Goal: Task Accomplishment & Management: Manage account settings

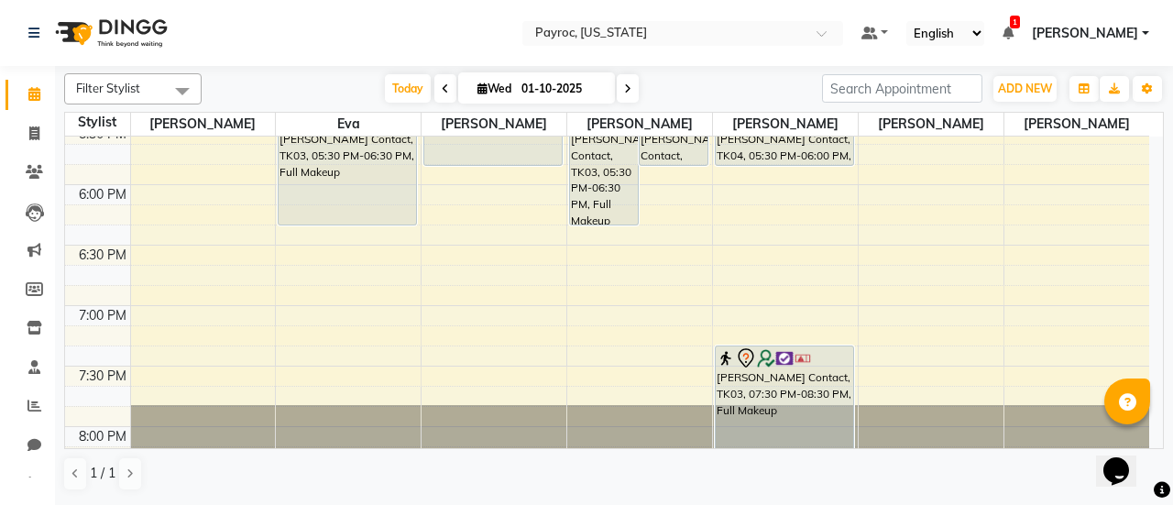
scroll to position [1235, 0]
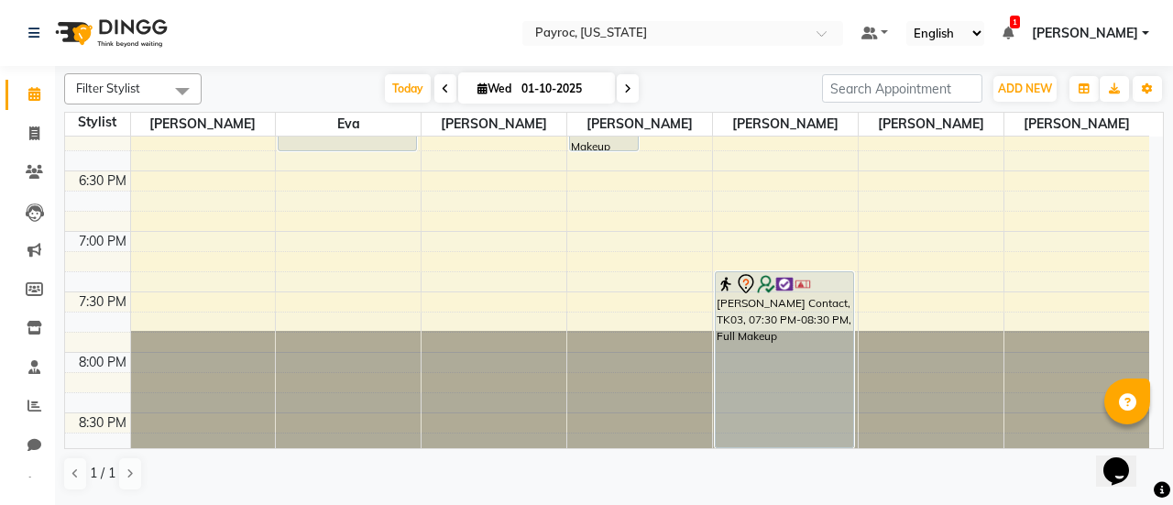
drag, startPoint x: 791, startPoint y: 388, endPoint x: 793, endPoint y: 429, distance: 41.3
click at [1101, 32] on span "[PERSON_NAME]" at bounding box center [1085, 33] width 106 height 19
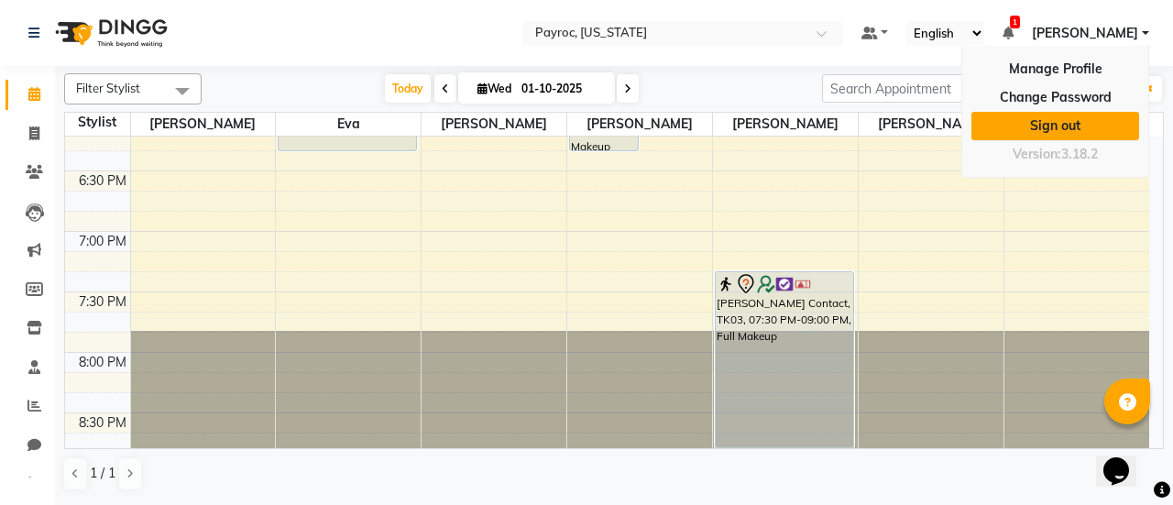
click at [1045, 129] on link "Sign out" at bounding box center [1055, 126] width 168 height 28
